Goal: Task Accomplishment & Management: Manage account settings

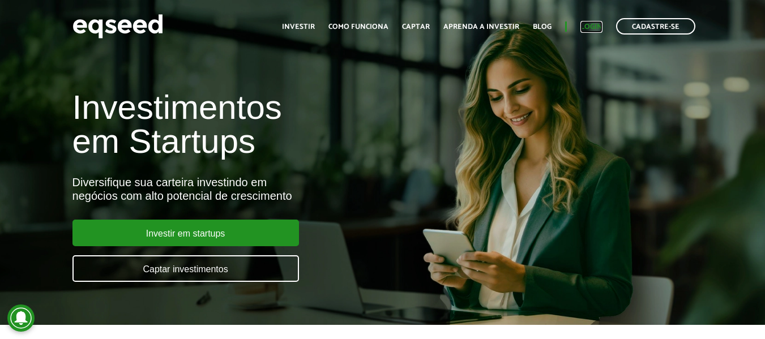
click at [581, 28] on link "Login" at bounding box center [591, 26] width 22 height 7
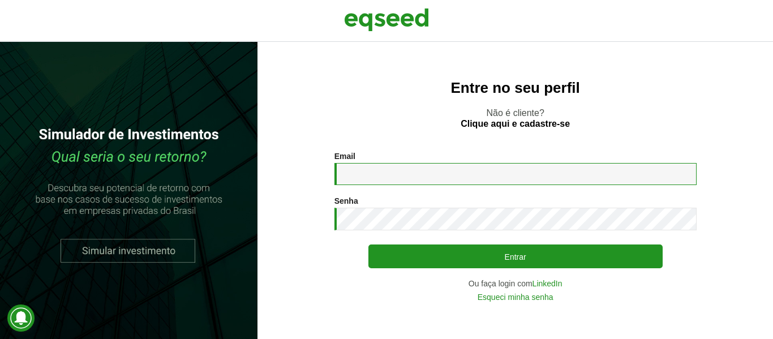
click at [468, 170] on input "Email *" at bounding box center [516, 174] width 362 height 22
type input "**********"
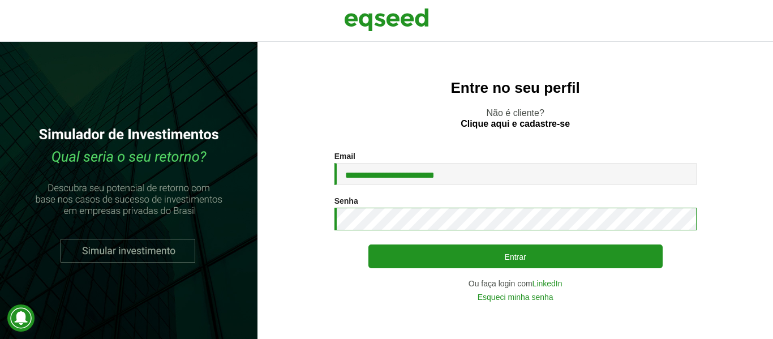
click at [369, 245] on button "Entrar" at bounding box center [516, 257] width 294 height 24
